Goal: Find specific page/section: Find specific page/section

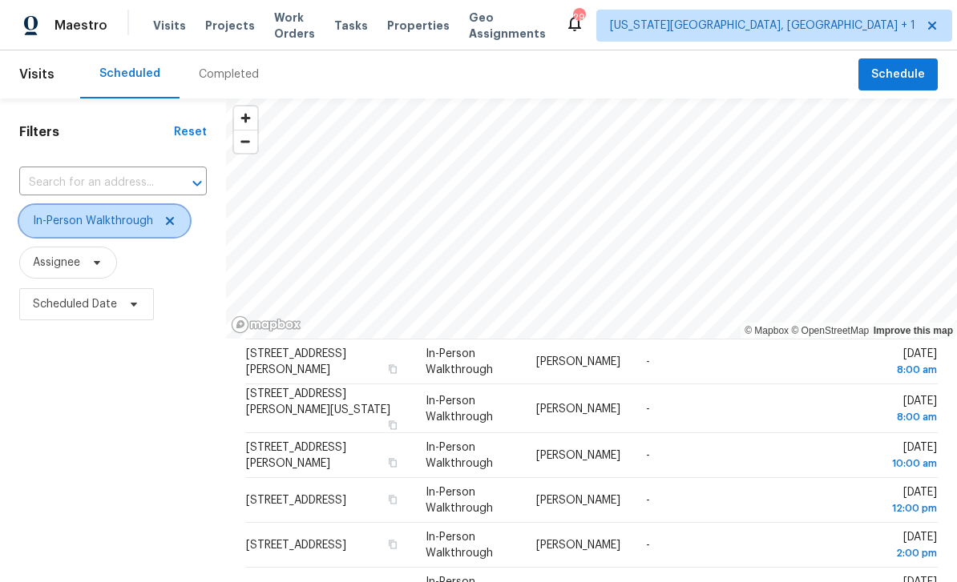
click at [184, 230] on span "In-Person Walkthrough" at bounding box center [104, 221] width 171 height 32
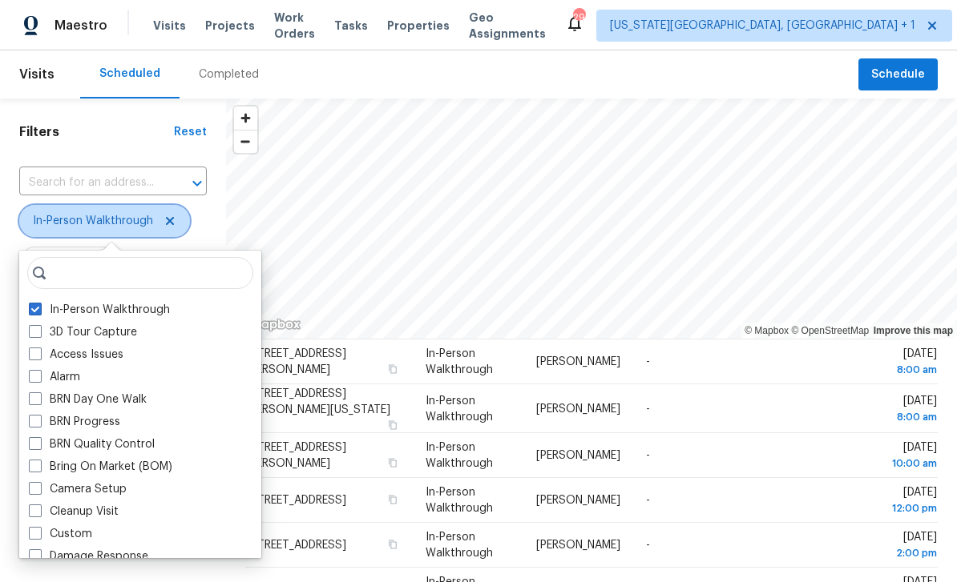
click at [173, 226] on icon at bounding box center [169, 221] width 13 height 13
checkbox input "false"
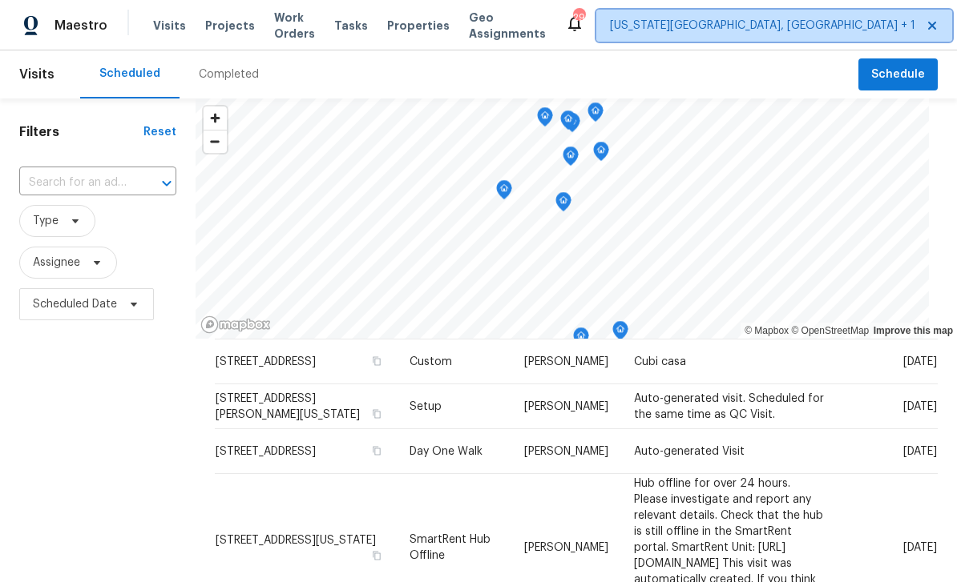
click at [755, 38] on span "[US_STATE][GEOGRAPHIC_DATA], [GEOGRAPHIC_DATA] + 1" at bounding box center [774, 26] width 356 height 32
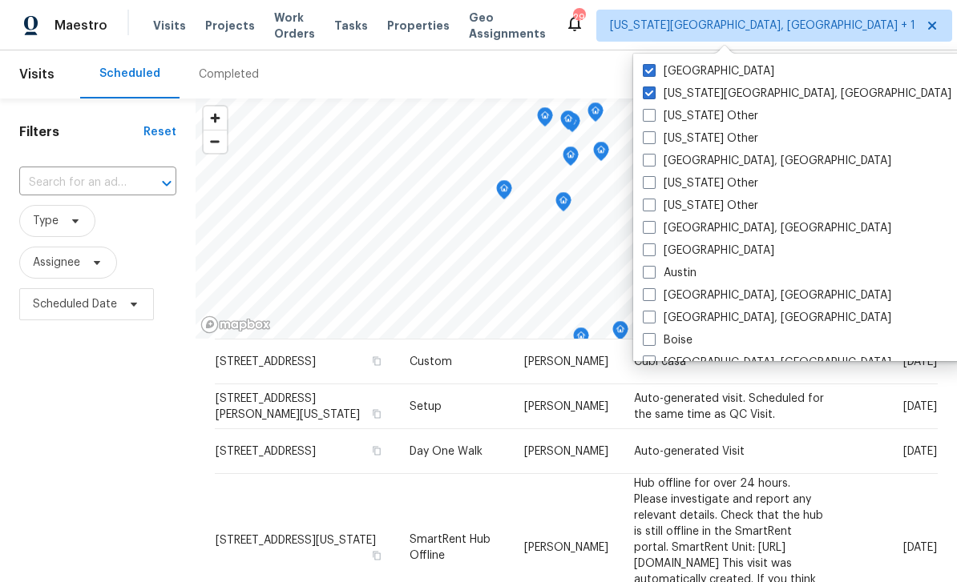
click at [649, 70] on span at bounding box center [649, 70] width 13 height 13
click at [649, 70] on input "[GEOGRAPHIC_DATA]" at bounding box center [648, 68] width 10 height 10
checkbox input "false"
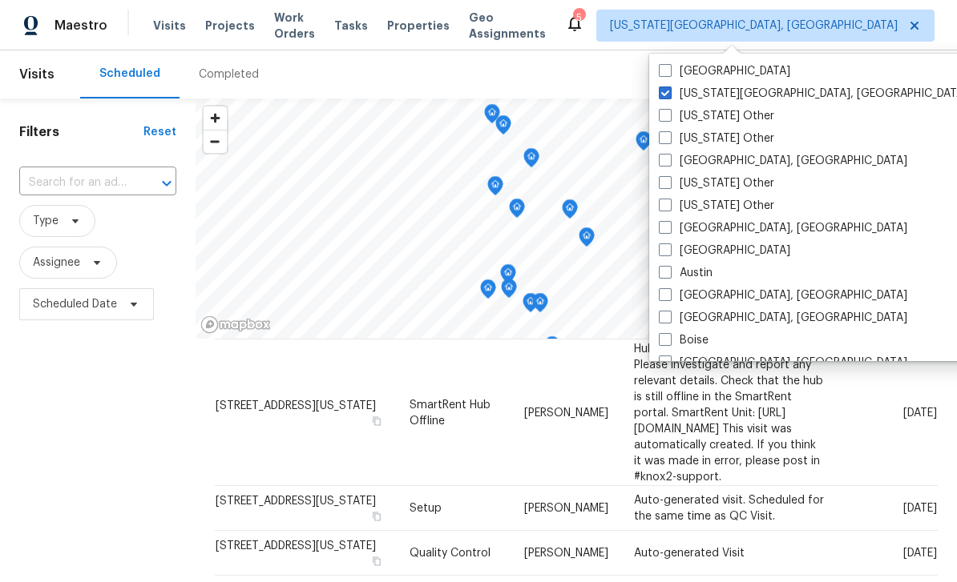
click at [368, 24] on span "Tasks" at bounding box center [351, 25] width 34 height 11
